Goal: Task Accomplishment & Management: Manage account settings

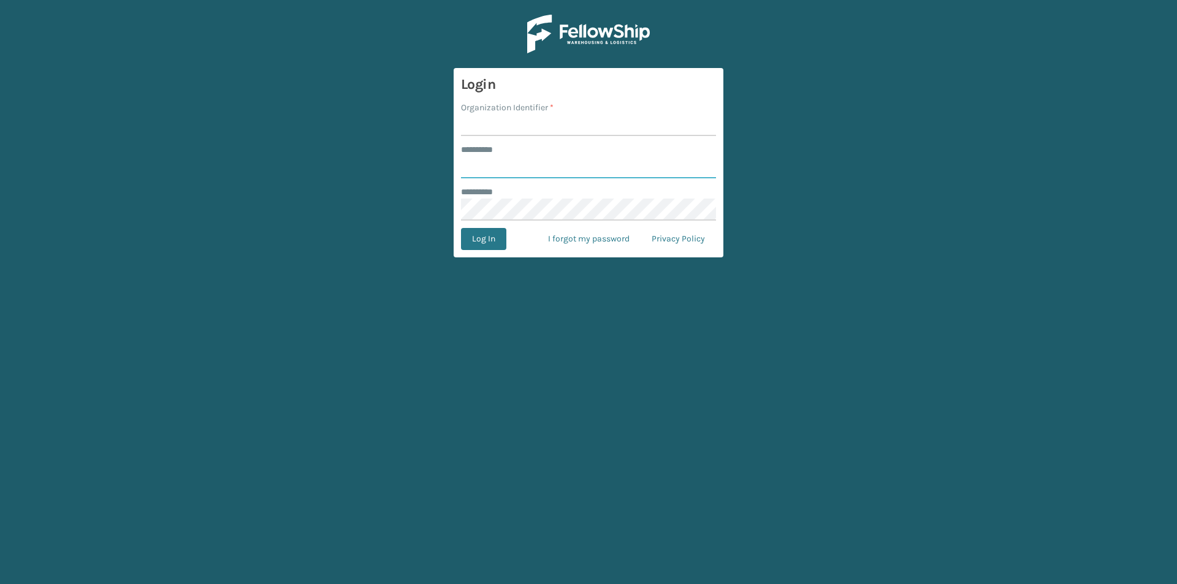
type input "******"
click at [497, 127] on input "Organization Identifier *" at bounding box center [588, 125] width 255 height 22
type input "[PERSON_NAME]"
click at [501, 240] on button "Log In" at bounding box center [483, 239] width 45 height 22
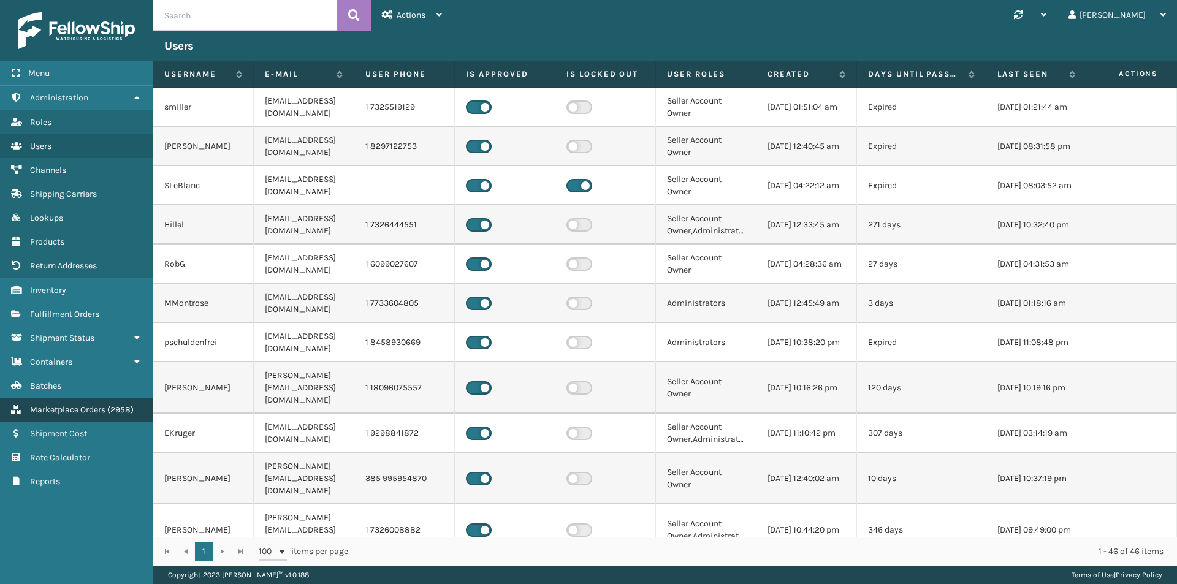
click at [109, 411] on span "( 2958 )" at bounding box center [120, 410] width 26 height 10
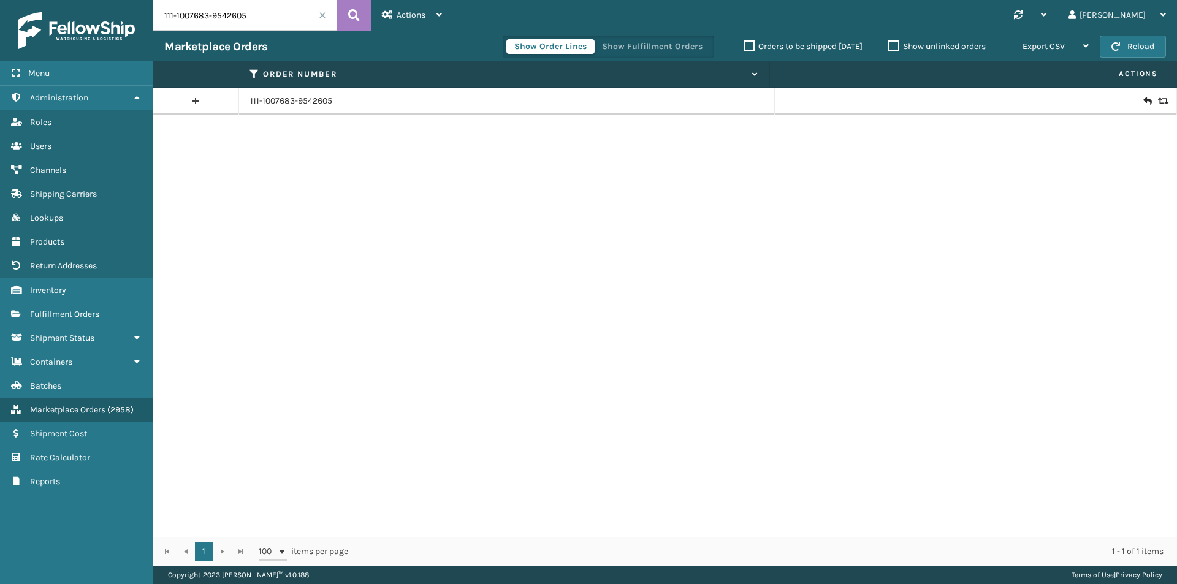
drag, startPoint x: 271, startPoint y: 32, endPoint x: 272, endPoint y: 20, distance: 11.7
click at [272, 28] on div "111-1007683-9542605 Actions New Import Orders Settings Remove All Filters Link …" at bounding box center [665, 283] width 1024 height 566
click at [272, 18] on input "111-1007683-9542605" at bounding box center [245, 15] width 184 height 31
paste input "3-4702322-1434667"
type input "113-4702322-1434667"
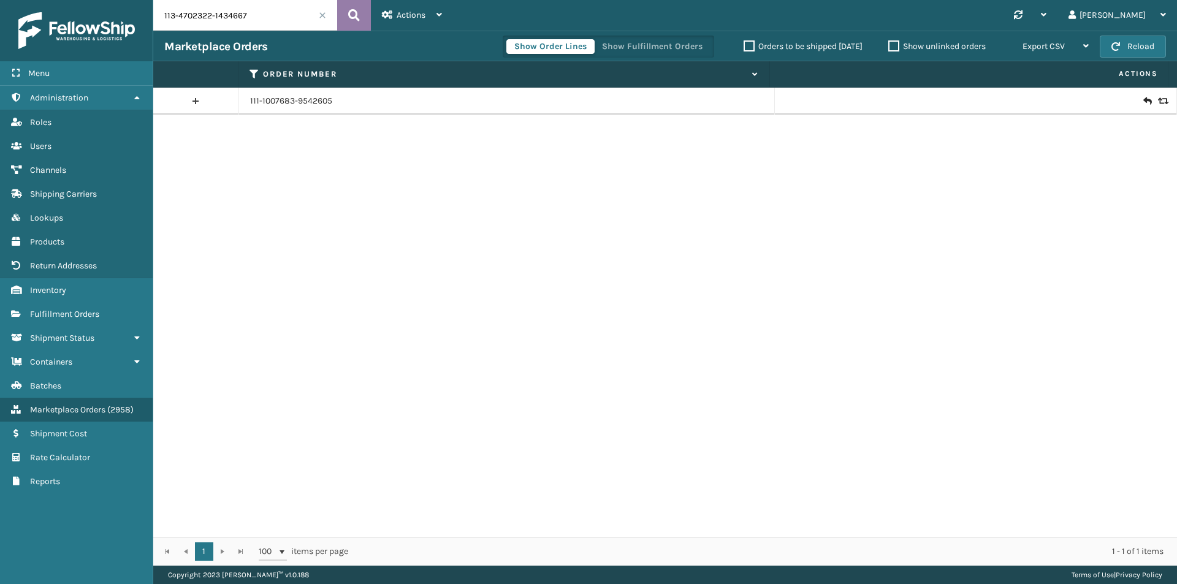
click at [340, 13] on button at bounding box center [354, 15] width 34 height 31
click at [284, 17] on input "113-4702322-1434667" at bounding box center [245, 15] width 184 height 31
click at [351, 18] on icon at bounding box center [354, 15] width 12 height 18
click at [1143, 104] on icon at bounding box center [1146, 101] width 7 height 12
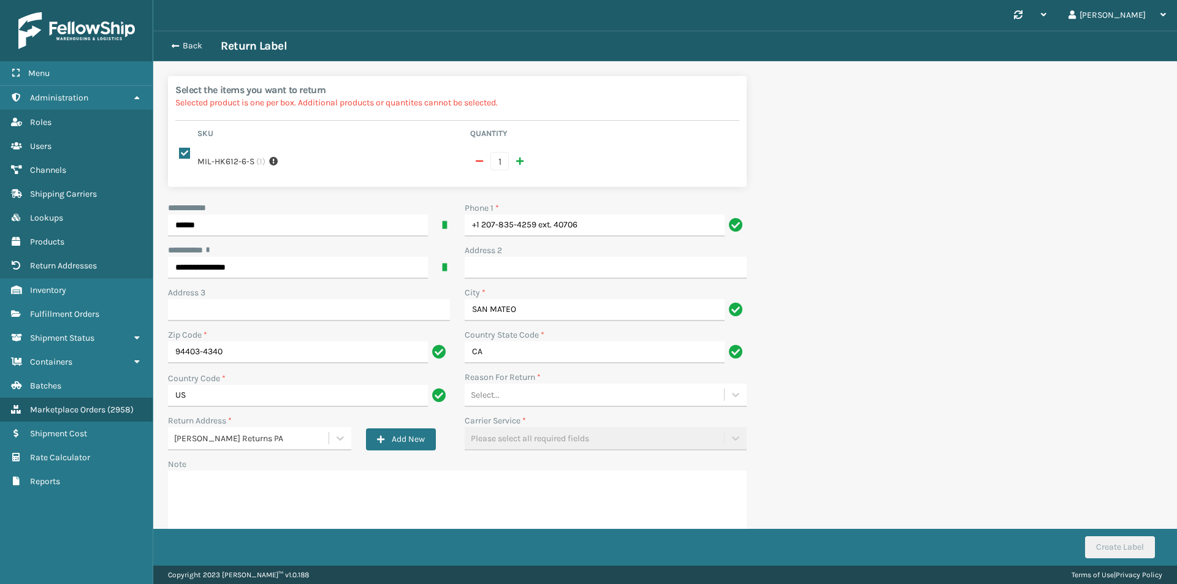
click at [942, 324] on div "**********" at bounding box center [665, 320] width 1024 height 578
drag, startPoint x: 399, startPoint y: 221, endPoint x: 315, endPoint y: 221, distance: 83.4
click at [315, 221] on div "**********" at bounding box center [457, 379] width 593 height 355
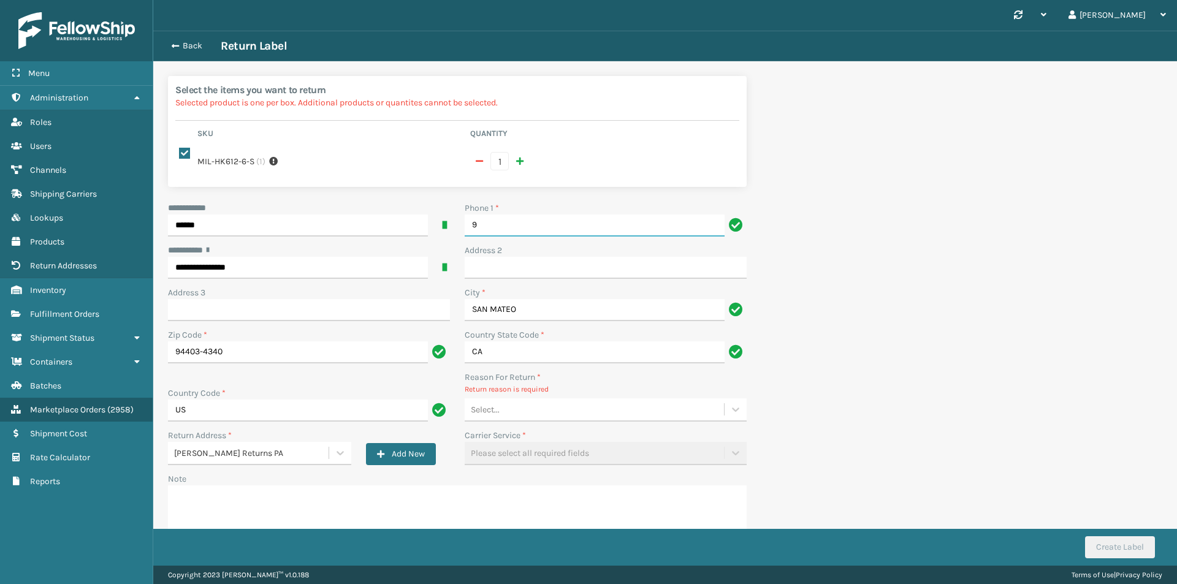
type input "9999999999"
click at [551, 406] on div "Select..." at bounding box center [594, 410] width 259 height 20
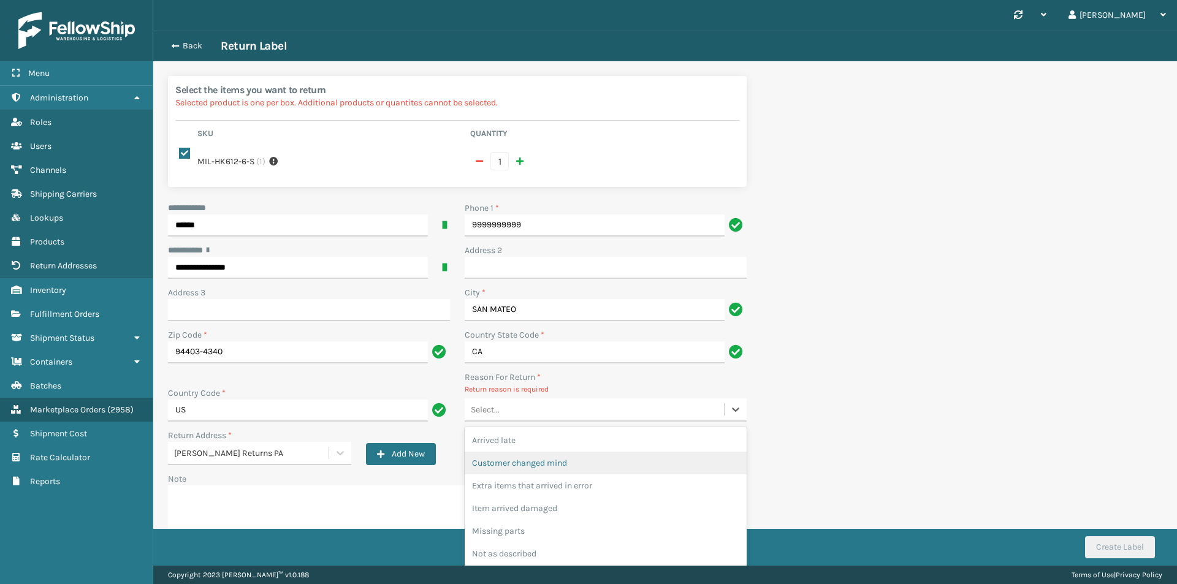
click at [565, 461] on div "Customer changed mind" at bounding box center [606, 463] width 282 height 23
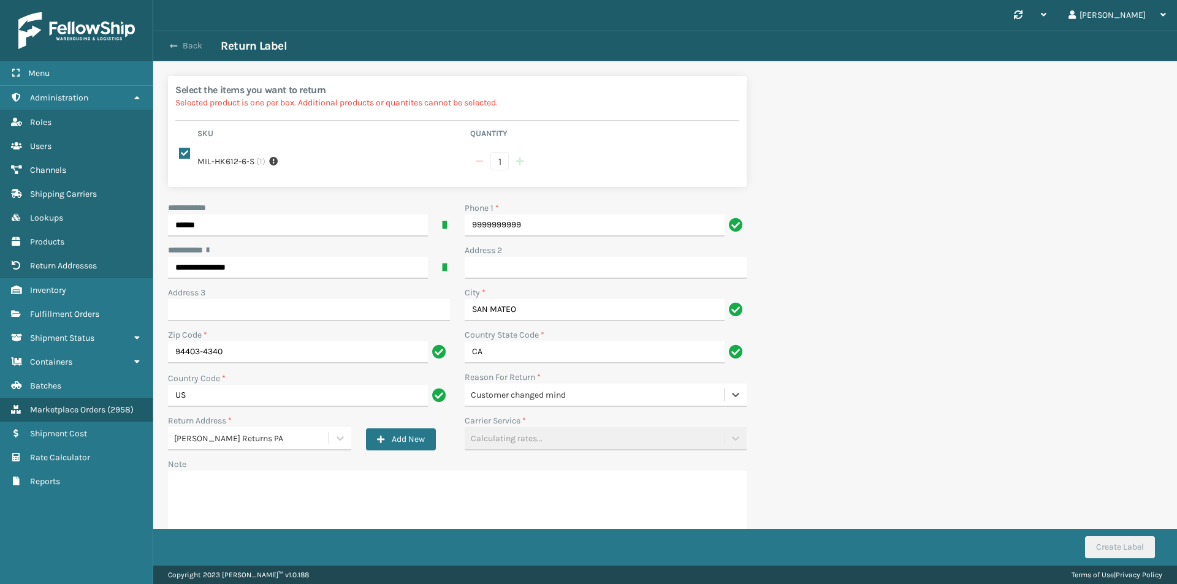
click at [200, 42] on button "Back" at bounding box center [192, 45] width 56 height 11
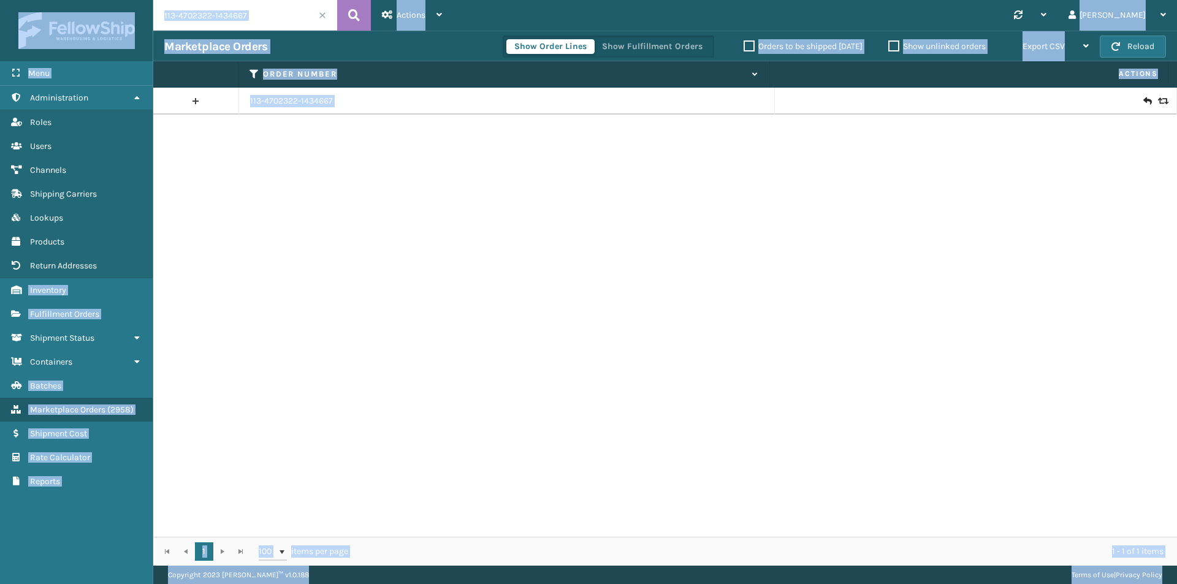
click at [287, 12] on input "113-4702322-1434667" at bounding box center [245, 15] width 184 height 31
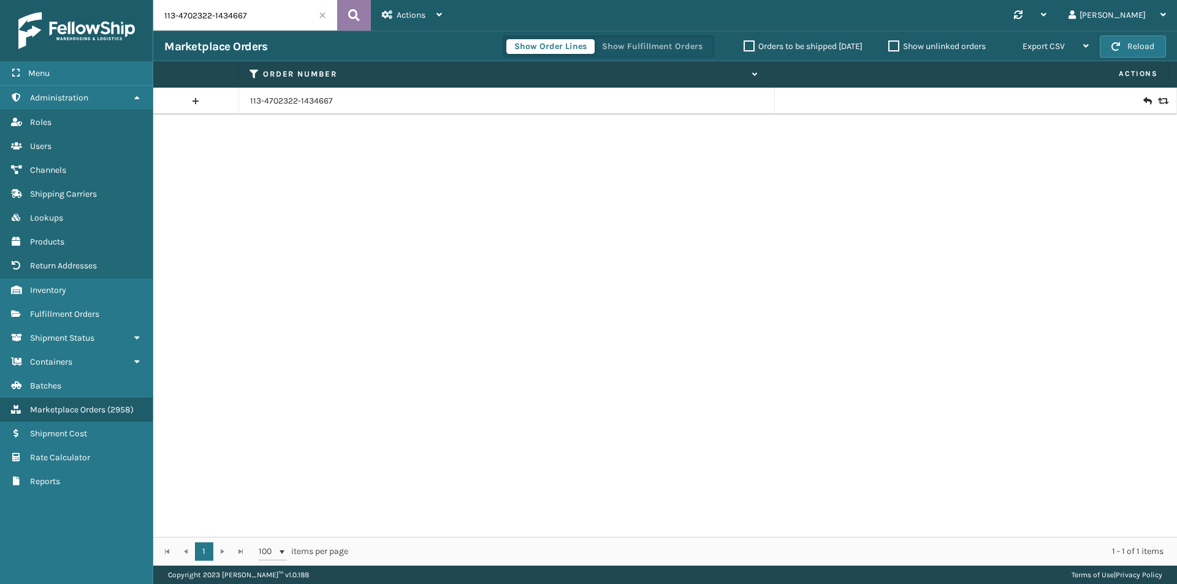
click at [353, 17] on icon at bounding box center [354, 15] width 12 height 18
click at [1143, 102] on div at bounding box center [976, 101] width 380 height 12
click at [1143, 101] on icon at bounding box center [1146, 101] width 7 height 12
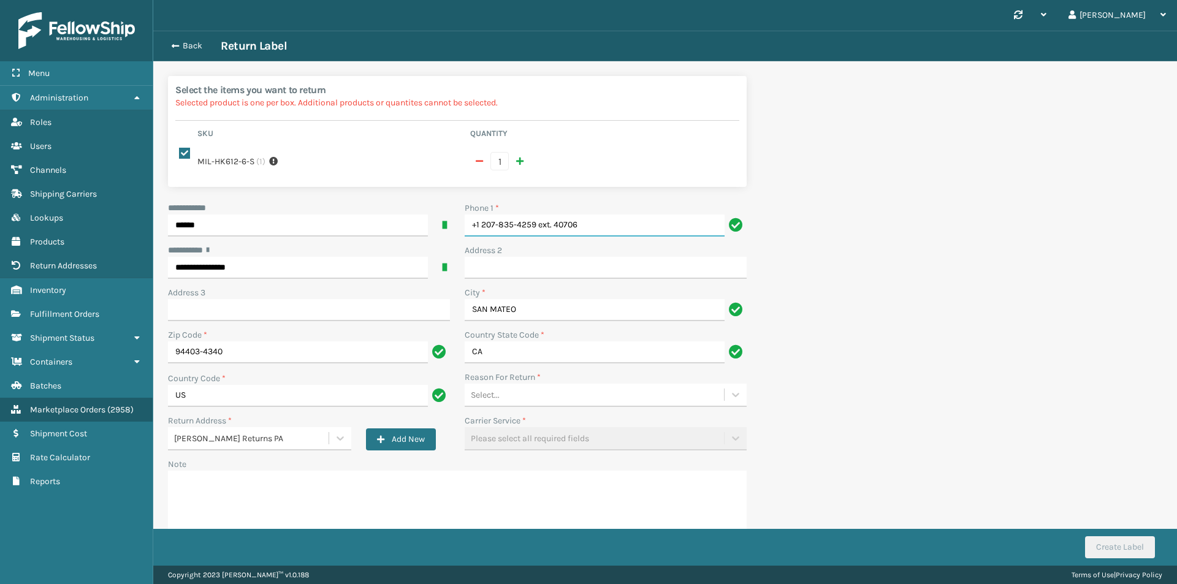
drag, startPoint x: 595, startPoint y: 224, endPoint x: 360, endPoint y: 224, distance: 234.8
click at [360, 224] on div "**********" at bounding box center [457, 379] width 593 height 355
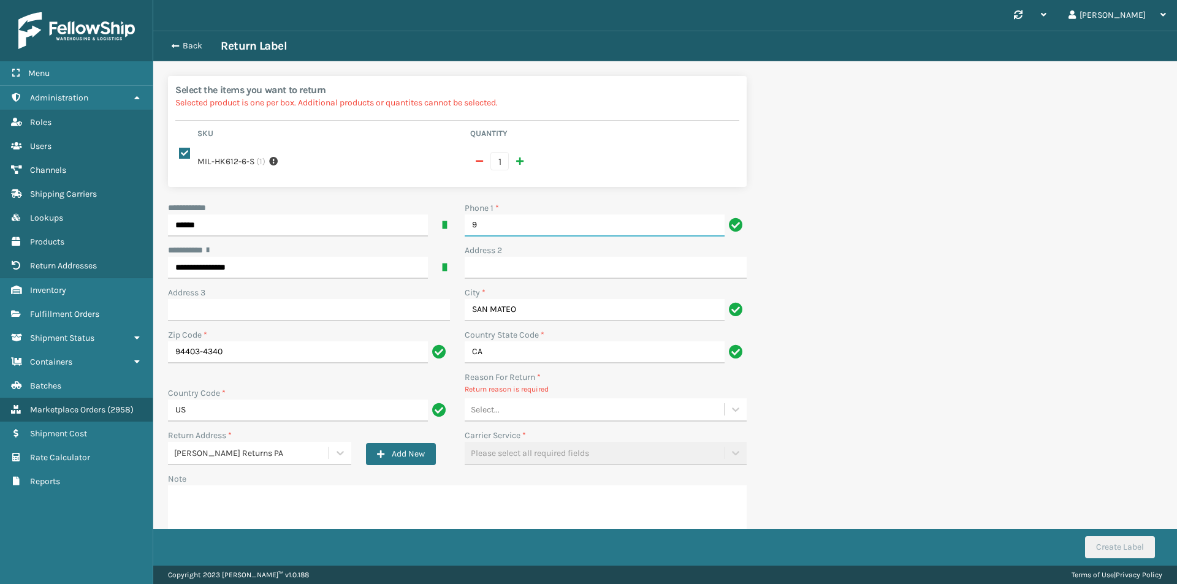
type input "9999999999"
click at [530, 408] on div "Select..." at bounding box center [594, 410] width 259 height 20
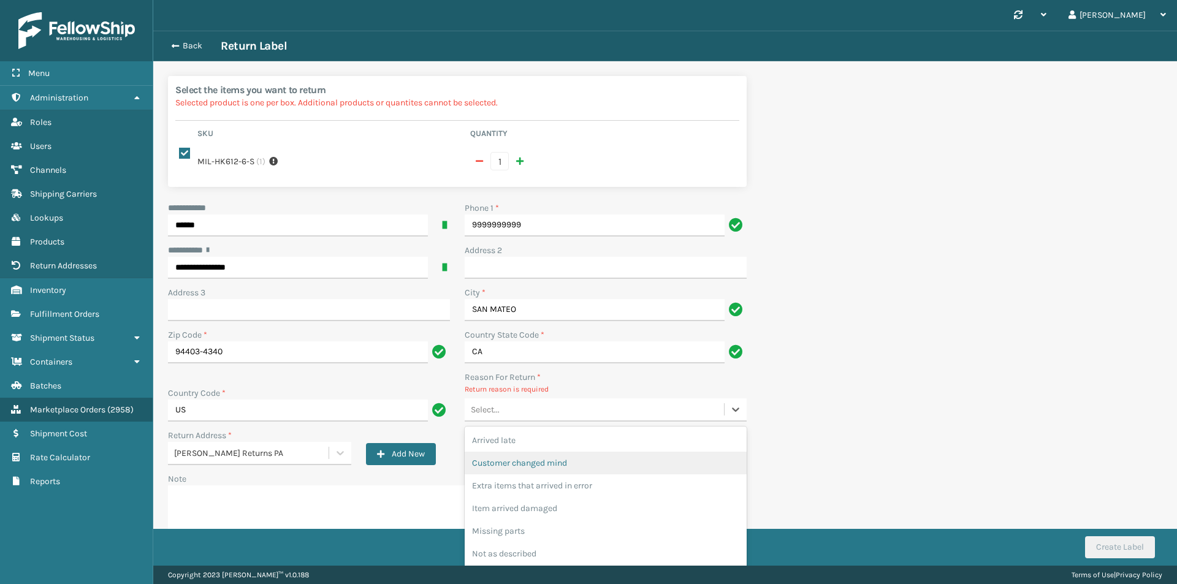
click at [562, 464] on div "Customer changed mind" at bounding box center [606, 463] width 282 height 23
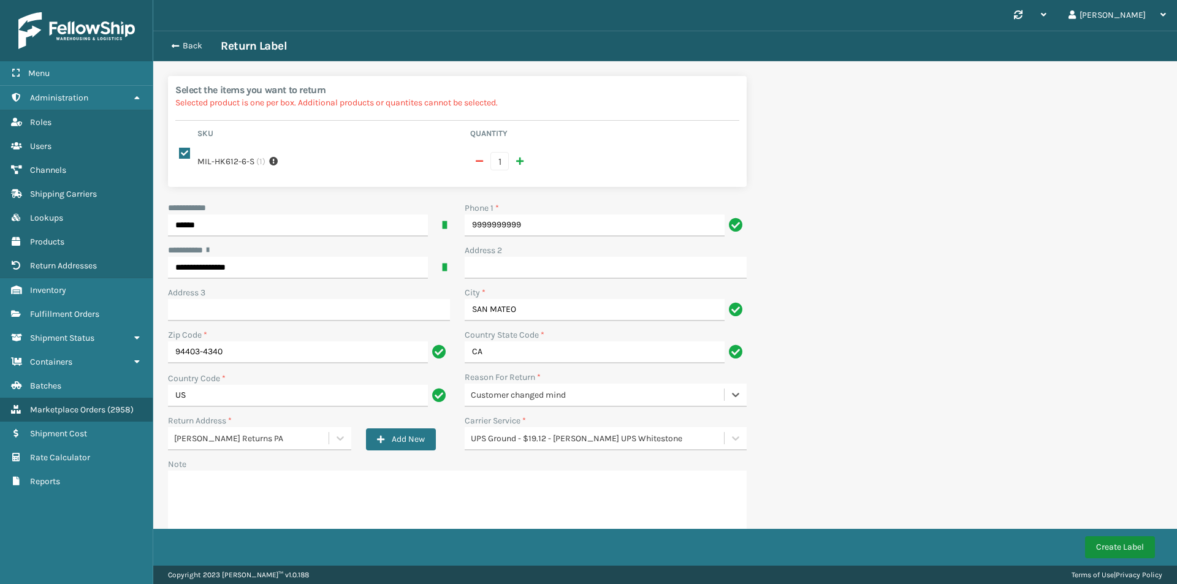
click at [1132, 549] on button "Create Label" at bounding box center [1120, 547] width 70 height 22
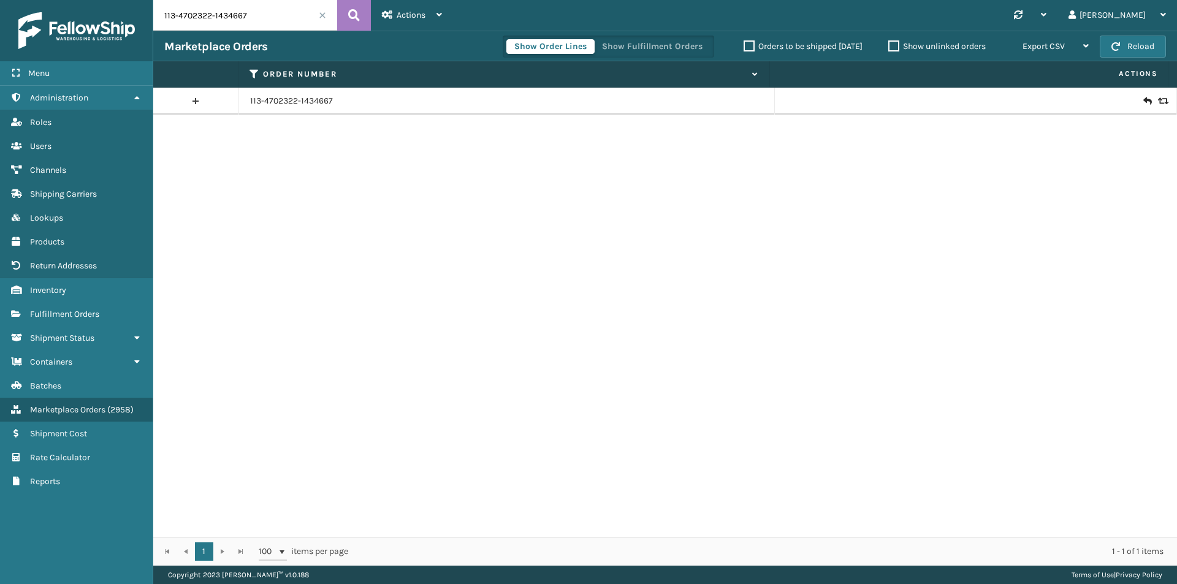
click at [264, 17] on input "113-4702322-1434667" at bounding box center [245, 15] width 184 height 31
paste input "1903412-6306638"
type input "113-1903412-6306638"
click at [342, 22] on button at bounding box center [354, 15] width 34 height 31
click at [334, 108] on td "113-1903412-6306638" at bounding box center [507, 101] width 536 height 27
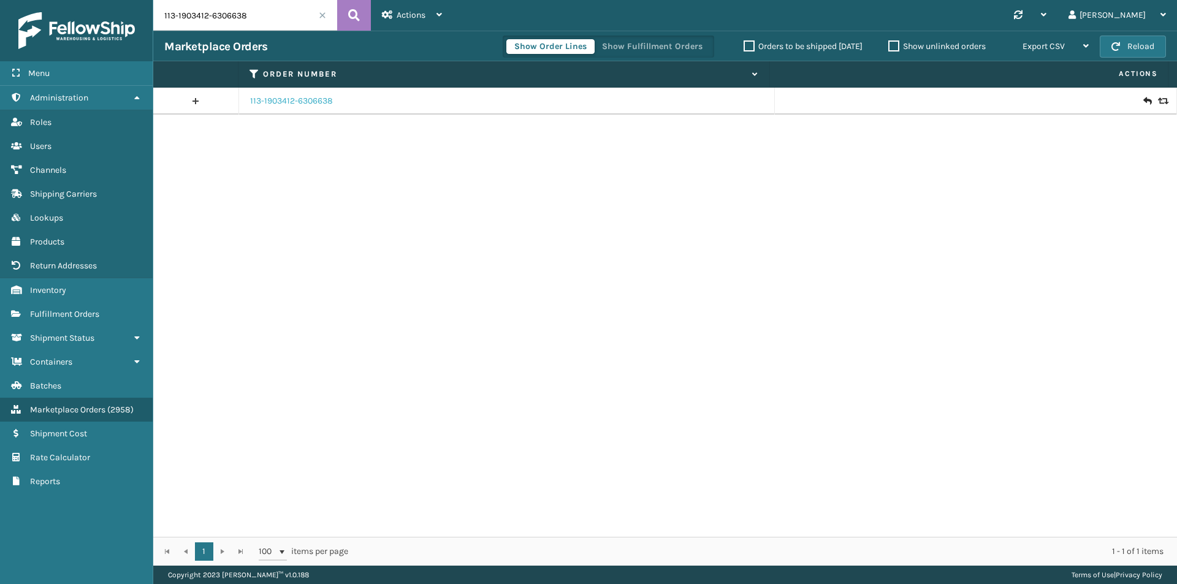
click at [332, 107] on link "113-1903412-6306638" at bounding box center [291, 101] width 83 height 12
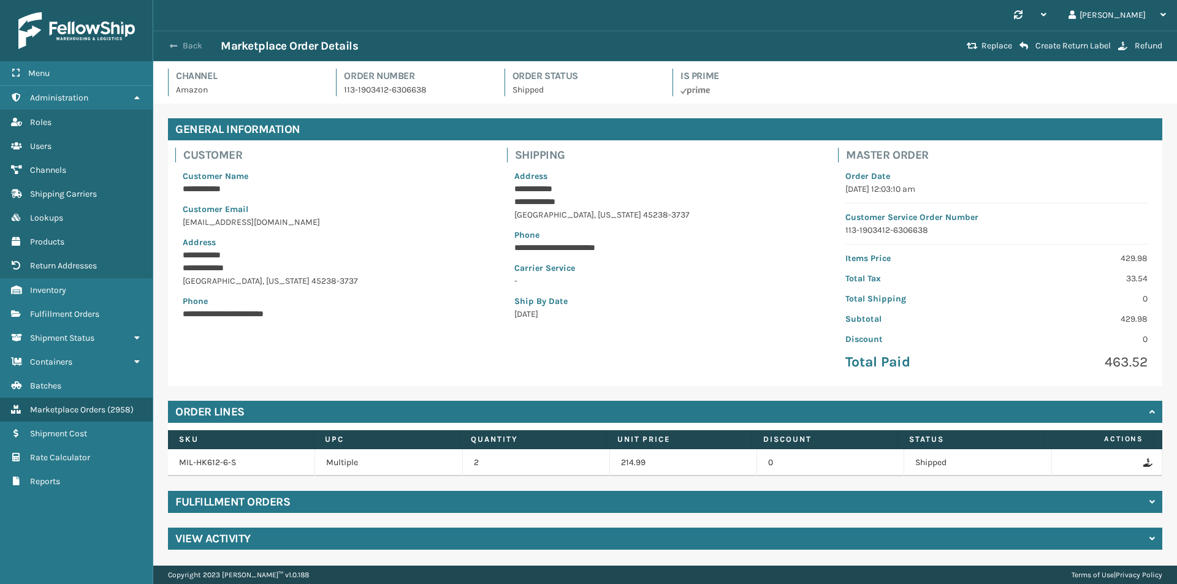
click at [199, 44] on button "Back" at bounding box center [192, 45] width 56 height 11
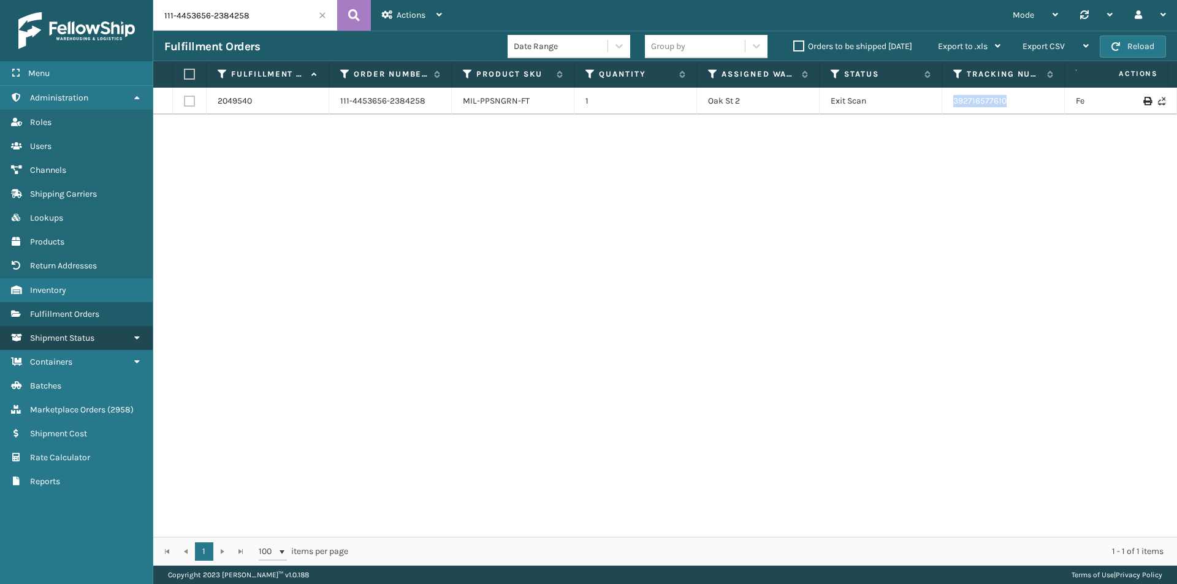
click at [111, 338] on link "Shipment Status" at bounding box center [76, 338] width 153 height 24
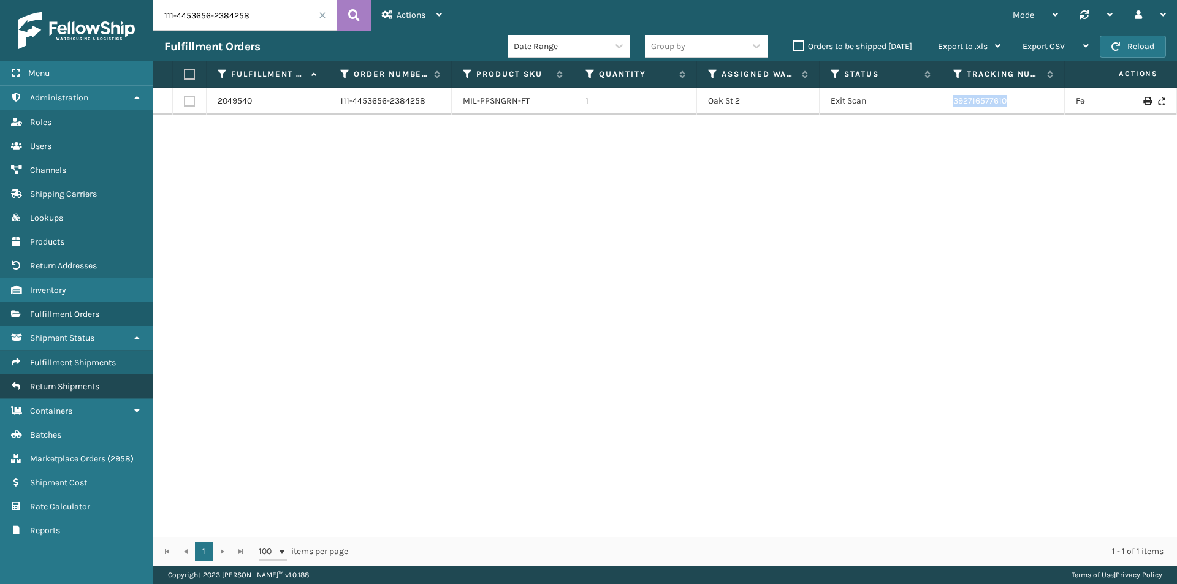
click at [80, 389] on span "Return Shipments" at bounding box center [64, 386] width 69 height 10
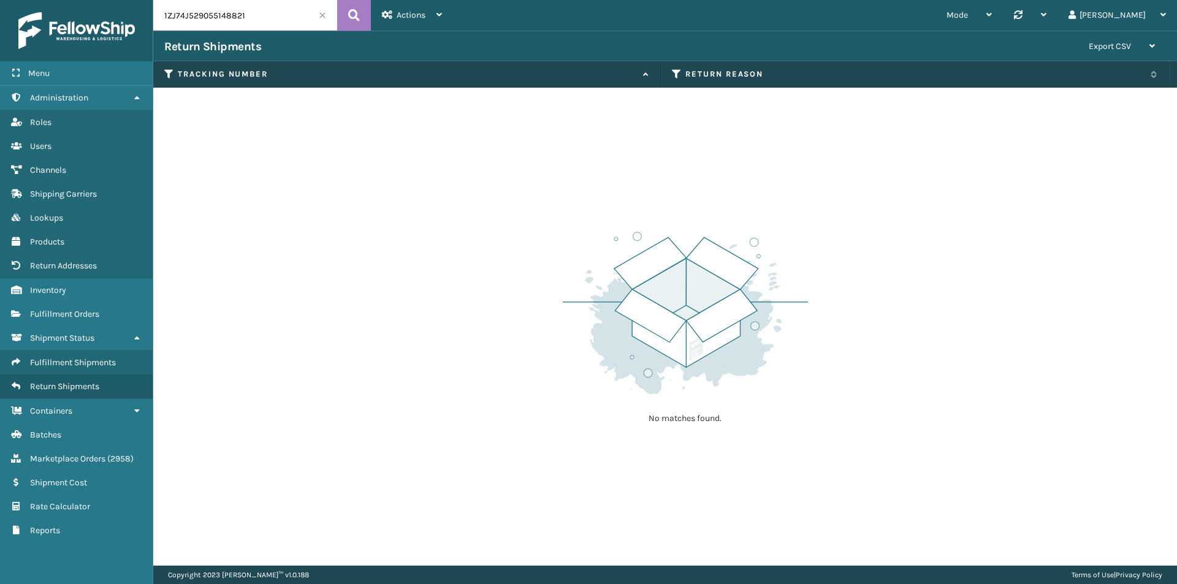
click at [258, 11] on input "1ZJ74J529055148821" at bounding box center [245, 15] width 184 height 31
paste input "H0R7060330757576"
type input "1ZH0R7060330757576"
click at [344, 17] on button at bounding box center [354, 15] width 34 height 31
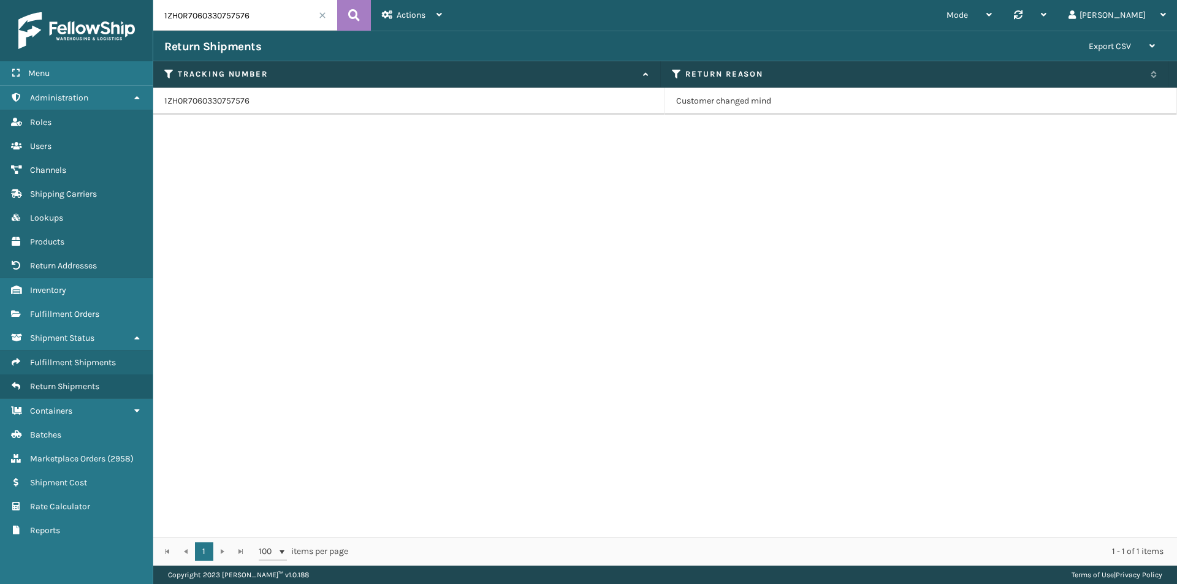
drag, startPoint x: 770, startPoint y: 106, endPoint x: 1121, endPoint y: 96, distance: 351.5
click at [1121, 96] on td "Customer changed mind" at bounding box center [921, 101] width 512 height 27
drag, startPoint x: 747, startPoint y: 94, endPoint x: 623, endPoint y: 96, distance: 123.9
click at [623, 96] on tr "1ZH0R7060330757576 Customer changed mind" at bounding box center [665, 101] width 1024 height 27
drag, startPoint x: 699, startPoint y: 52, endPoint x: 565, endPoint y: 52, distance: 133.7
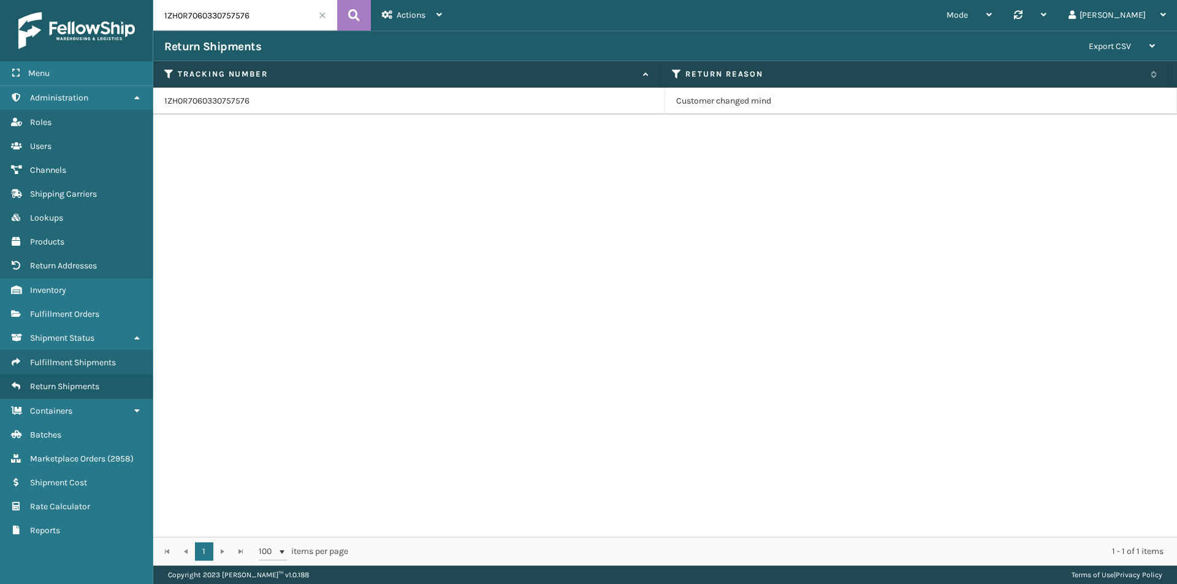
click at [565, 52] on div "Return Shipments" at bounding box center [621, 46] width 914 height 15
click at [426, 29] on div "Actions" at bounding box center [412, 15] width 60 height 31
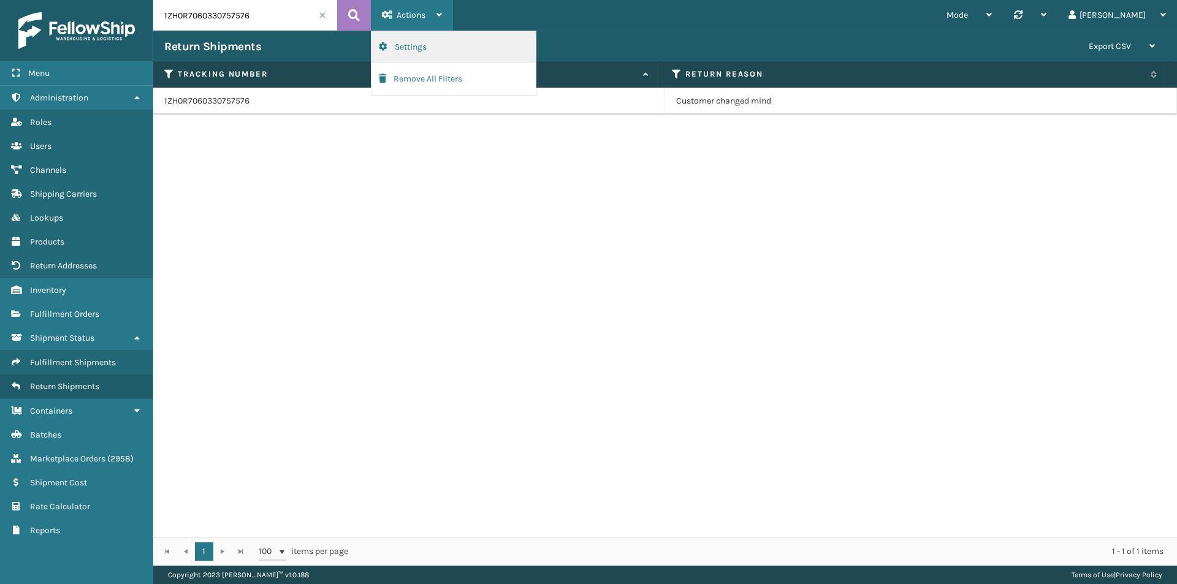
click at [450, 46] on button "Settings" at bounding box center [454, 47] width 164 height 32
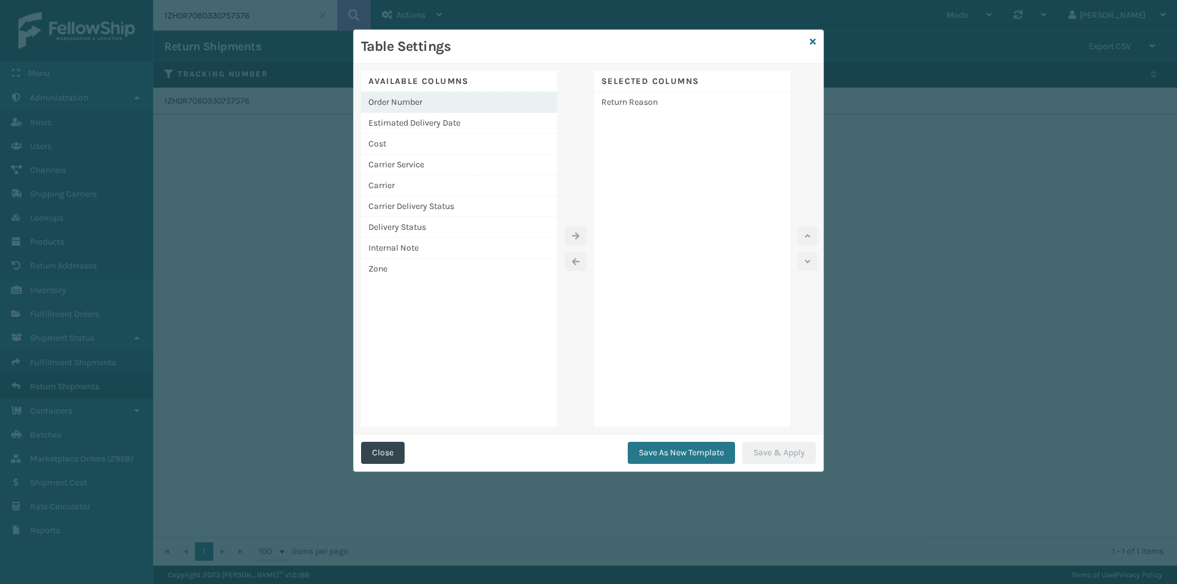
click at [455, 102] on div "Order Number" at bounding box center [459, 102] width 196 height 21
click at [576, 234] on icon "button" at bounding box center [575, 236] width 7 height 9
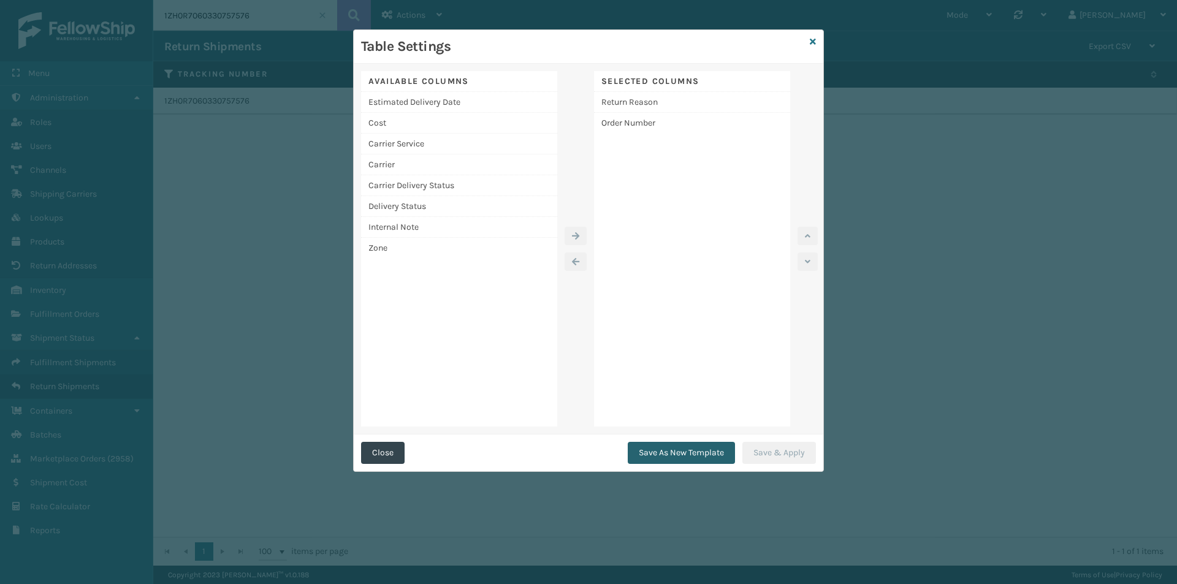
click at [708, 450] on button "Save As New Template" at bounding box center [681, 453] width 107 height 22
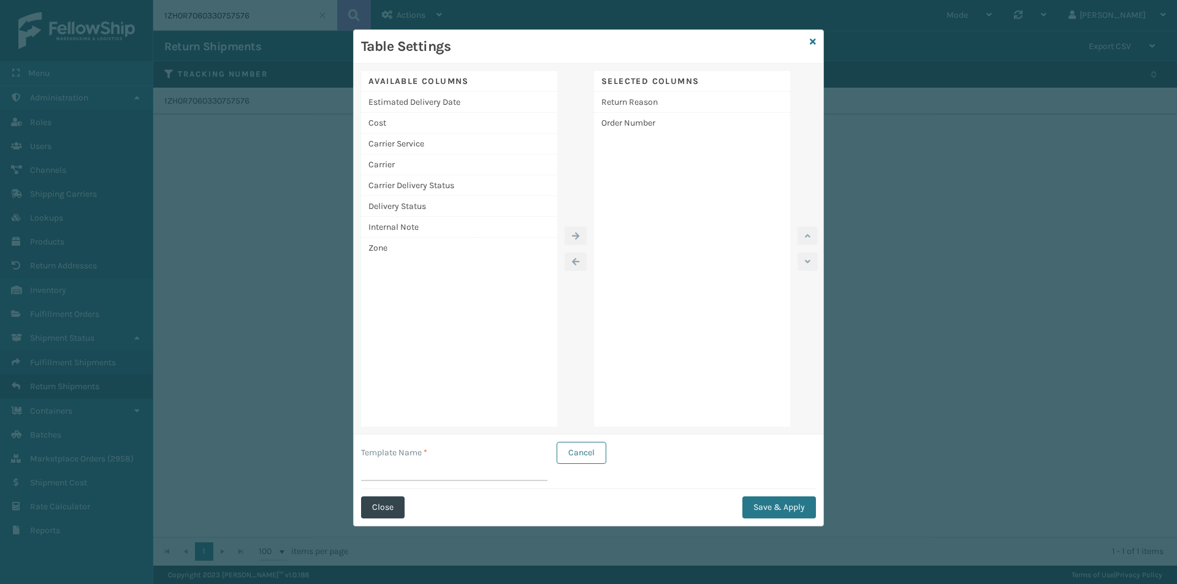
click at [459, 476] on input "Template Name *" at bounding box center [454, 470] width 186 height 22
type input "Miguel returnstemp"
click at [803, 516] on button "Save & Apply" at bounding box center [779, 508] width 74 height 22
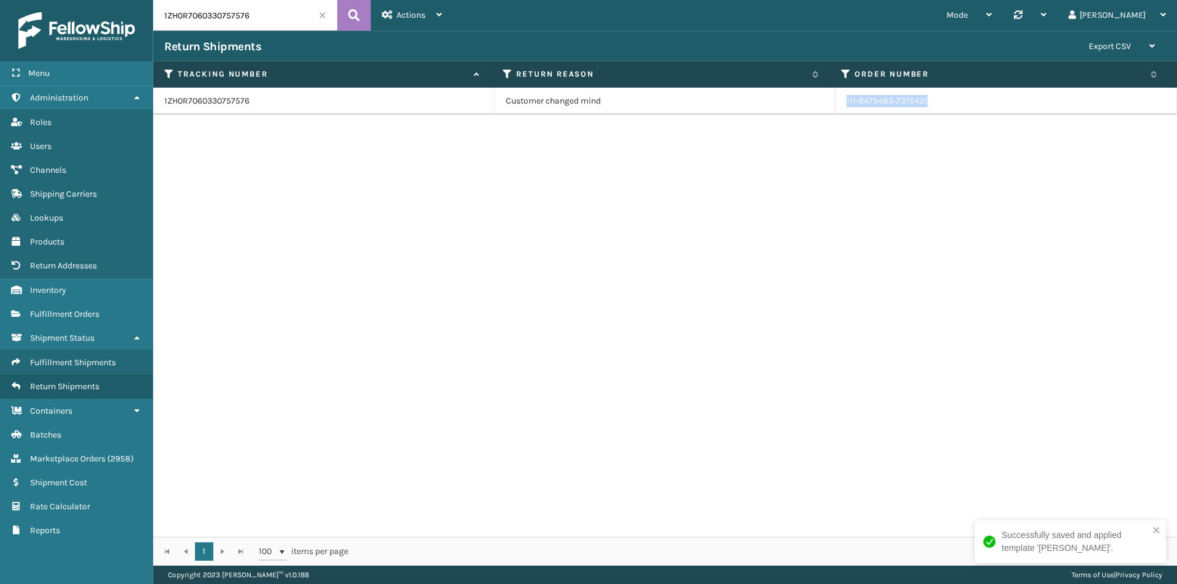
drag, startPoint x: 944, startPoint y: 101, endPoint x: 822, endPoint y: 93, distance: 122.8
click at [822, 93] on tr "1ZH0R7060330757576 Customer changed mind 111-6475483-7375421" at bounding box center [665, 101] width 1024 height 27
copy tr "111-6475483-7375421"
click at [267, 20] on input "1ZH0R7060330757576" at bounding box center [245, 15] width 184 height 31
paste input "392054987911"
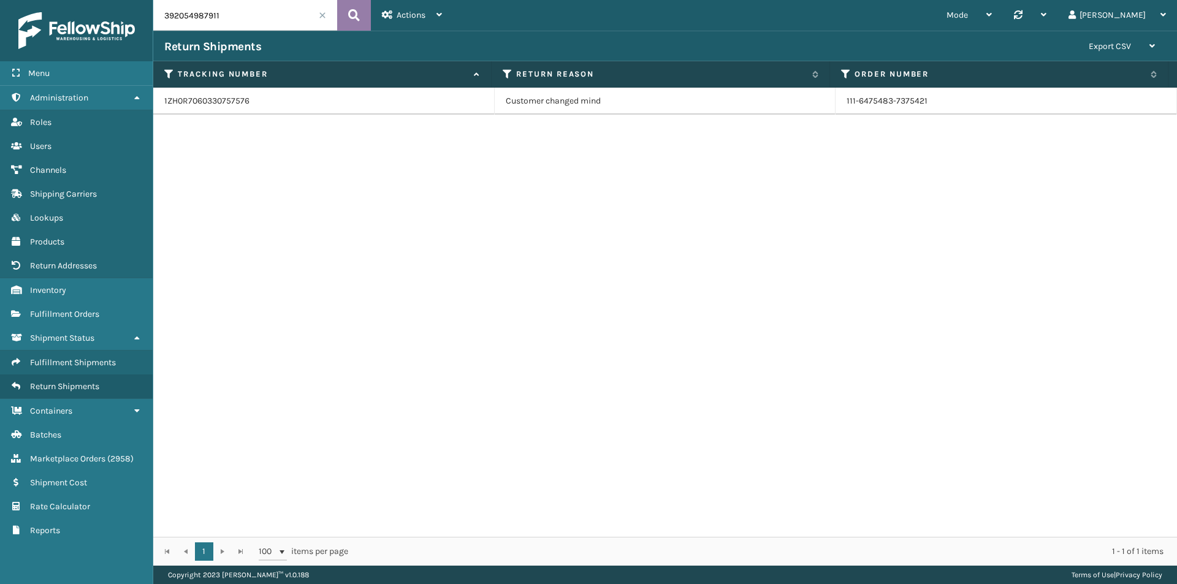
click at [348, 17] on icon at bounding box center [354, 15] width 12 height 18
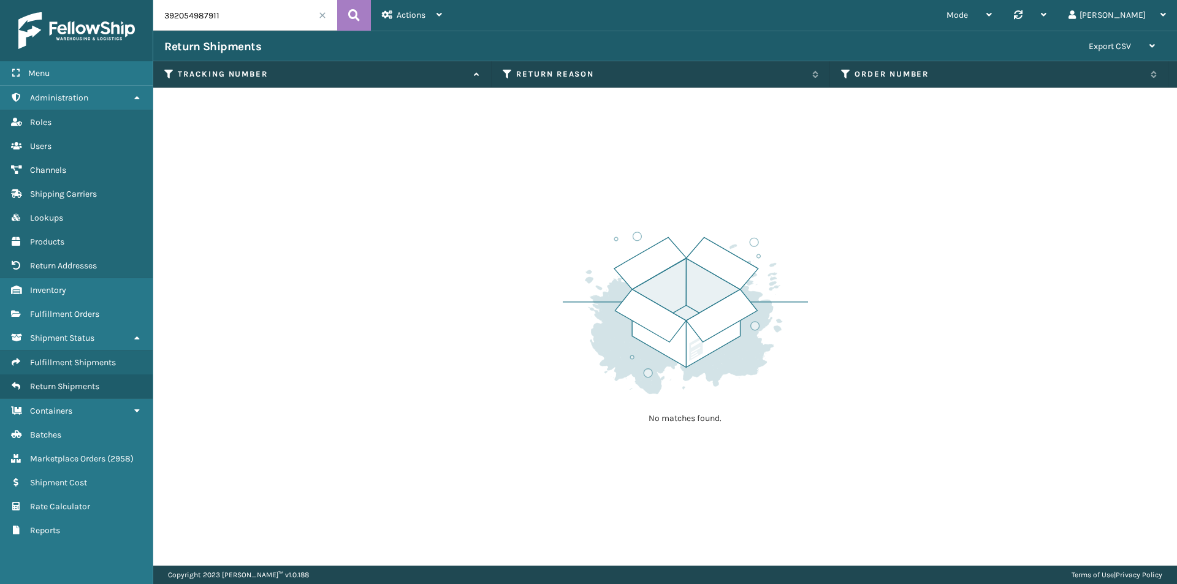
click at [264, 21] on input "392054987911" at bounding box center [245, 15] width 184 height 31
paste input "1ZJ74J529066849106"
type input "1ZJ74J529066849106"
click at [367, 15] on button at bounding box center [354, 15] width 34 height 31
